Goal: Information Seeking & Learning: Learn about a topic

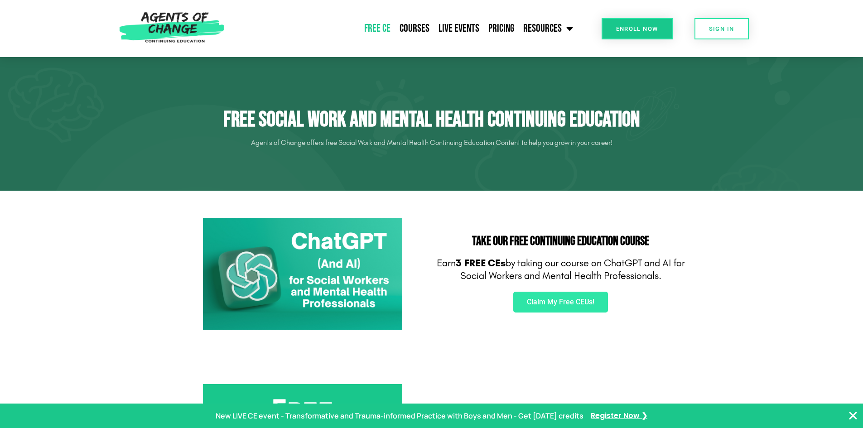
click at [854, 413] on icon "Close Banner" at bounding box center [853, 415] width 11 height 11
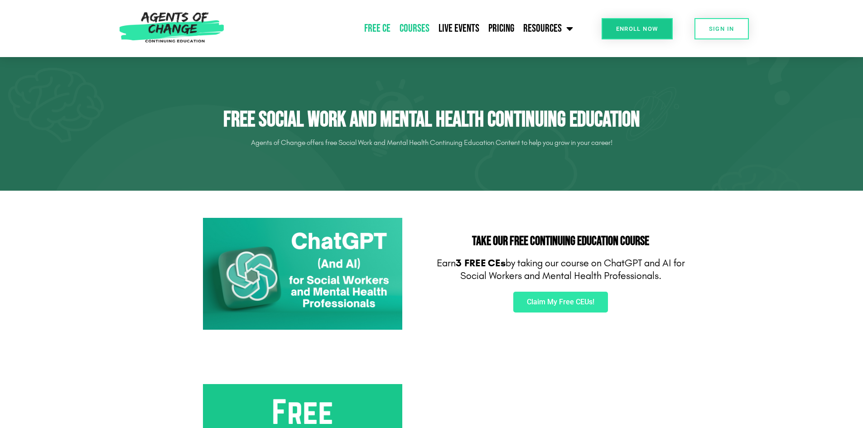
click at [414, 28] on link "Courses" at bounding box center [414, 28] width 39 height 23
click at [418, 27] on link "Courses" at bounding box center [414, 28] width 39 height 23
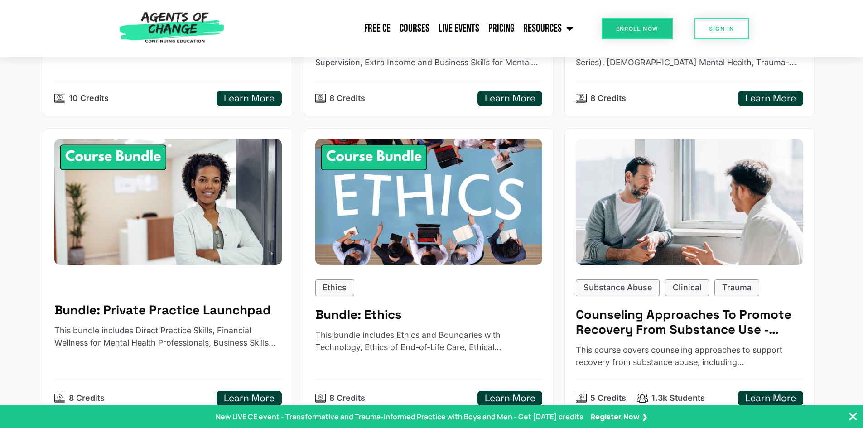
scroll to position [498, 0]
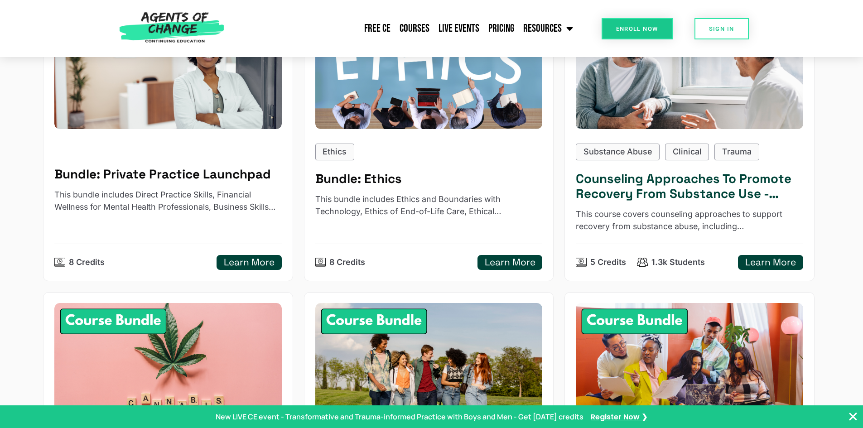
click at [754, 259] on h5 "Learn More" at bounding box center [770, 262] width 51 height 11
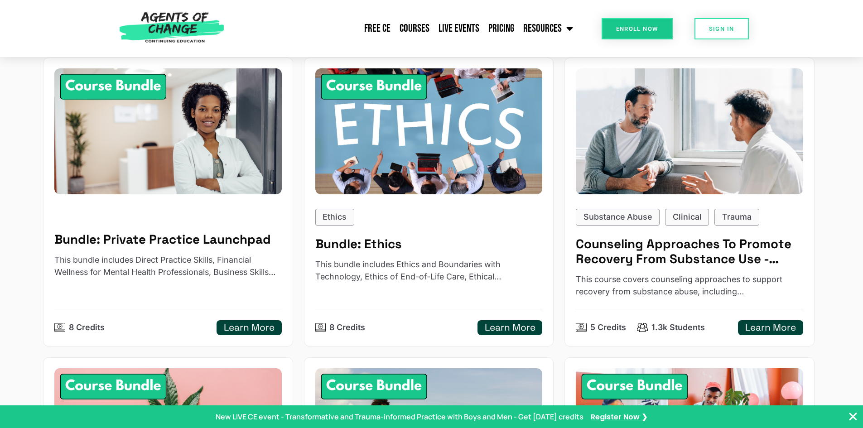
scroll to position [422, 0]
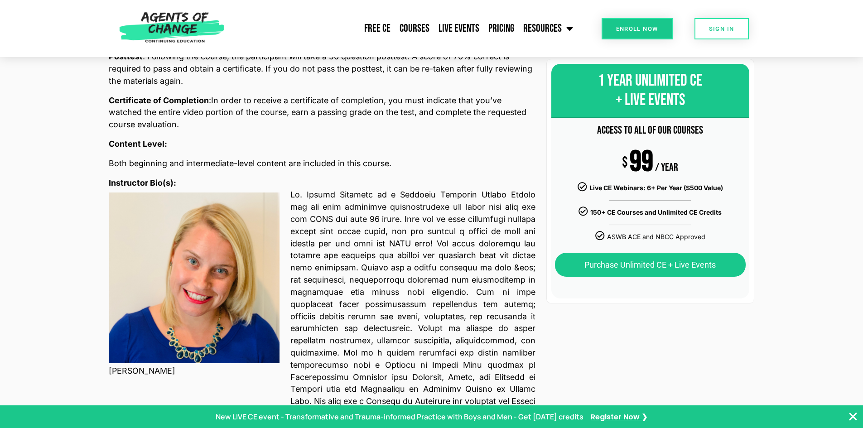
scroll to position [815, 0]
